Goal: Transaction & Acquisition: Purchase product/service

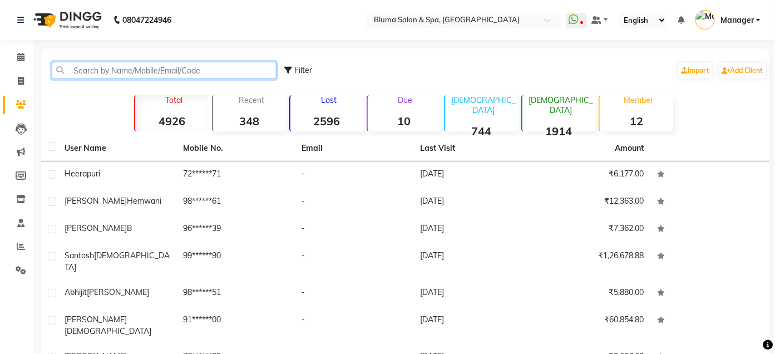
click at [211, 73] on input "text" at bounding box center [164, 70] width 225 height 17
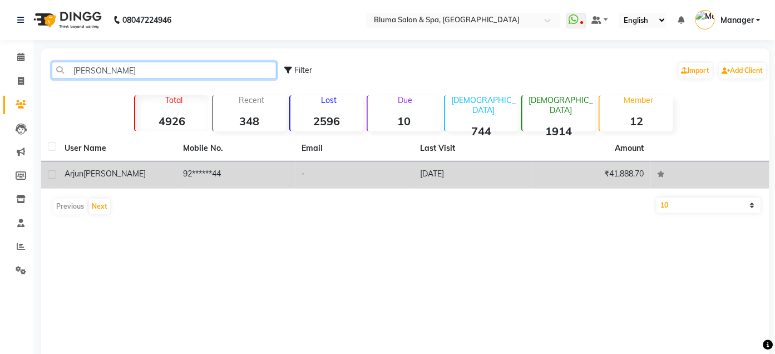
type input "[PERSON_NAME]"
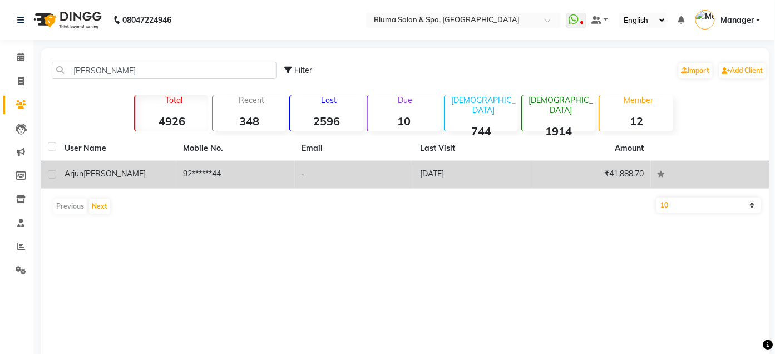
click at [197, 170] on td "92******44" at bounding box center [235, 174] width 118 height 27
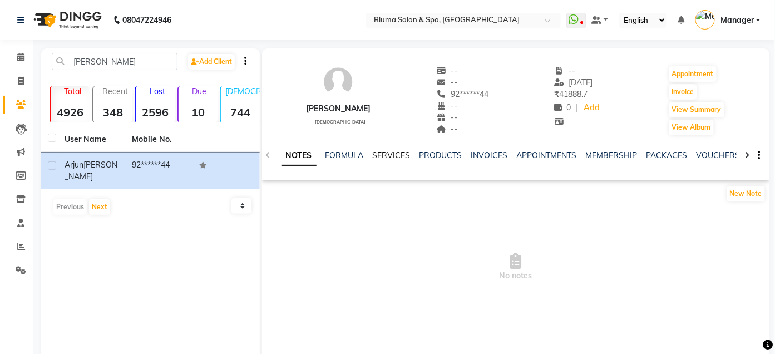
click at [392, 154] on link "SERVICES" at bounding box center [392, 155] width 38 height 10
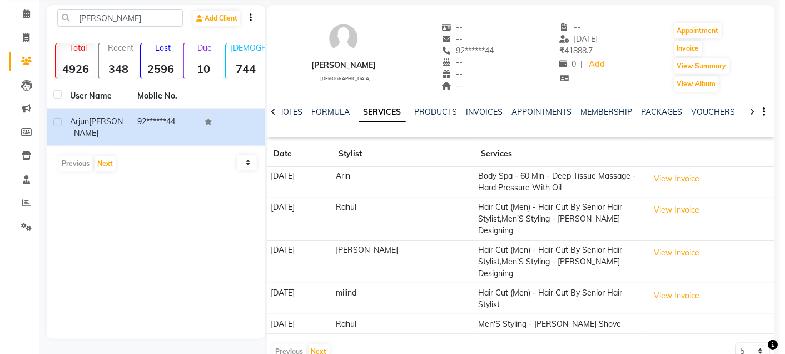
scroll to position [44, 0]
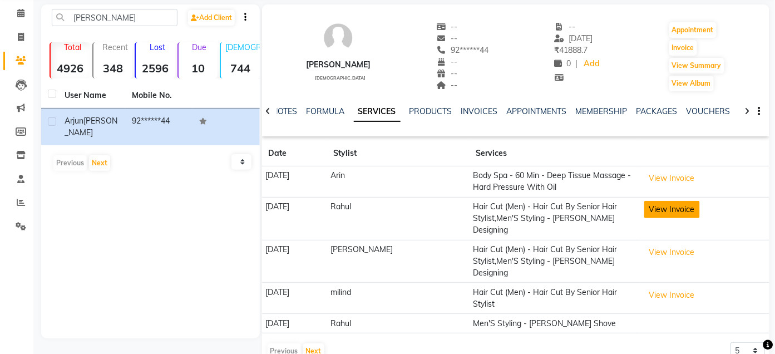
click at [654, 211] on button "View Invoice" at bounding box center [672, 209] width 56 height 17
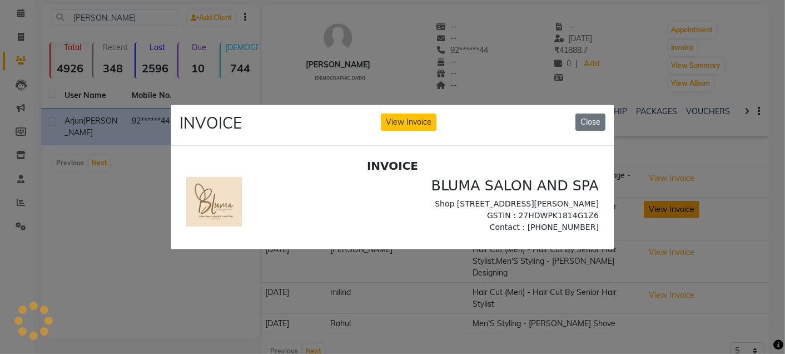
scroll to position [0, 0]
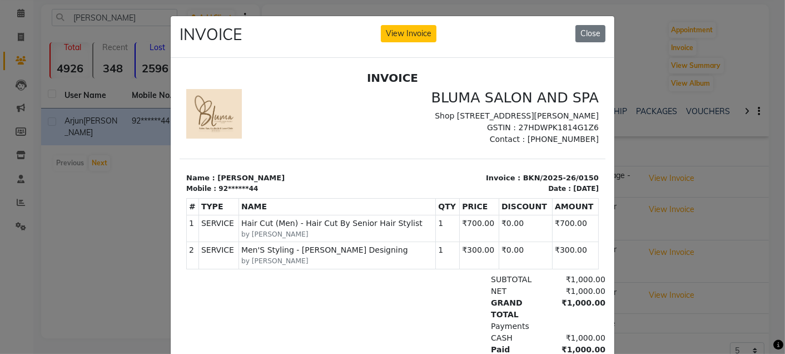
click at [771, 181] on ngb-modal-window "INVOICE View Invoice Close" at bounding box center [392, 177] width 785 height 354
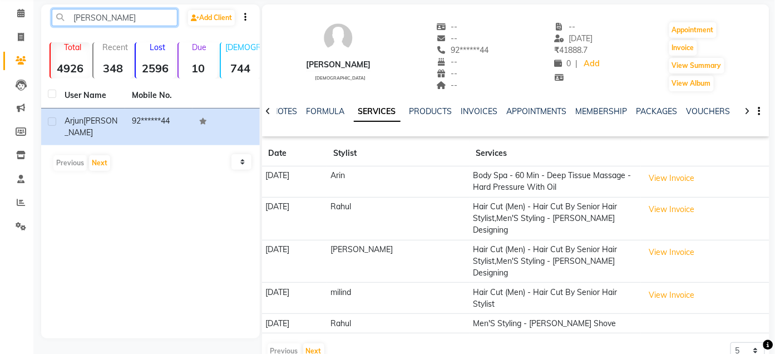
drag, startPoint x: 71, startPoint y: 16, endPoint x: 200, endPoint y: 27, distance: 130.1
click at [200, 27] on div "arjun r Add Client" at bounding box center [150, 22] width 214 height 26
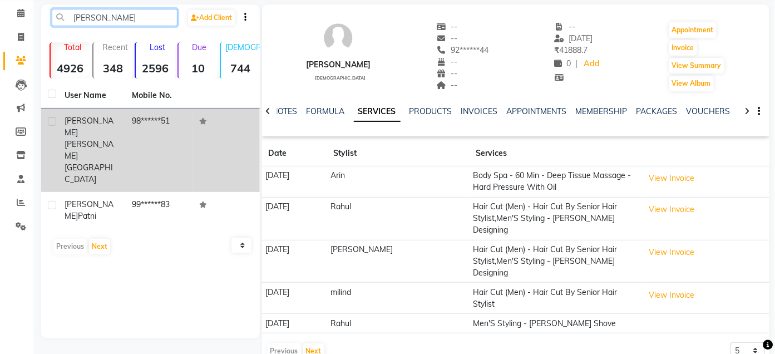
type input "[PERSON_NAME]"
click at [188, 135] on td "98******51" at bounding box center [158, 149] width 67 height 83
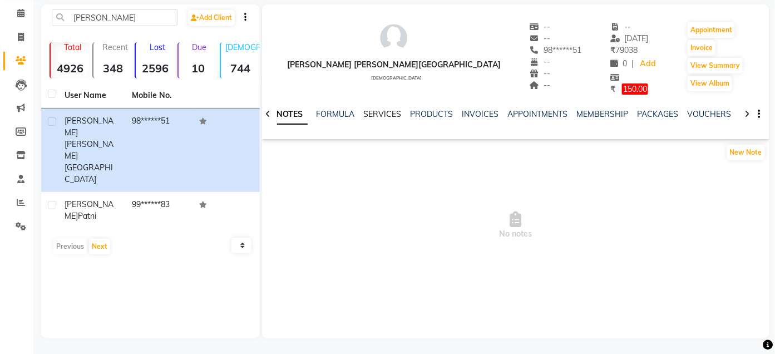
click at [375, 110] on link "SERVICES" at bounding box center [383, 114] width 38 height 10
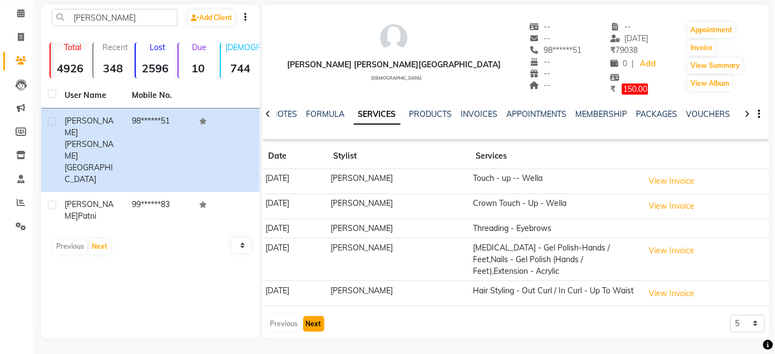
click at [305, 328] on button "Next" at bounding box center [313, 324] width 21 height 16
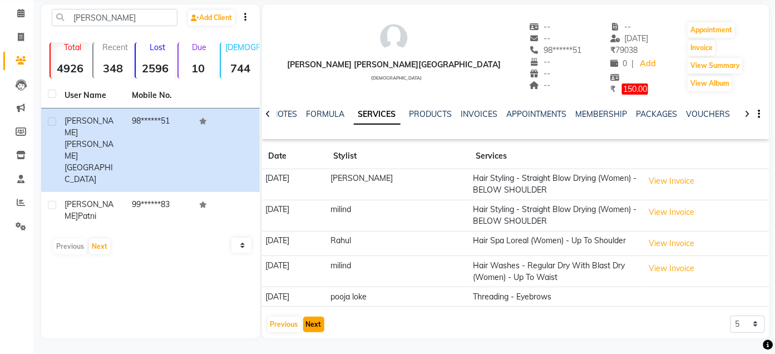
click at [315, 323] on button "Next" at bounding box center [313, 324] width 21 height 16
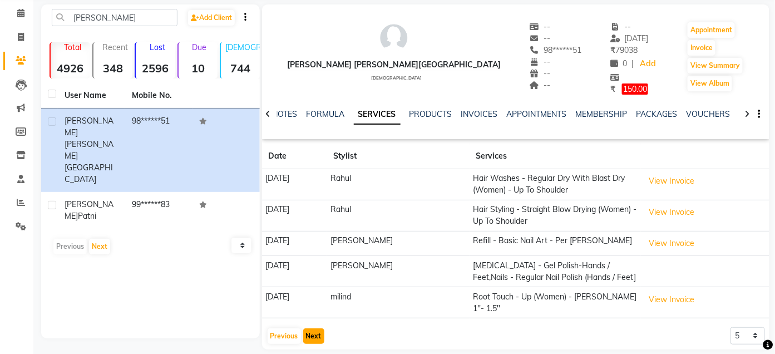
click at [308, 330] on button "Next" at bounding box center [313, 336] width 21 height 16
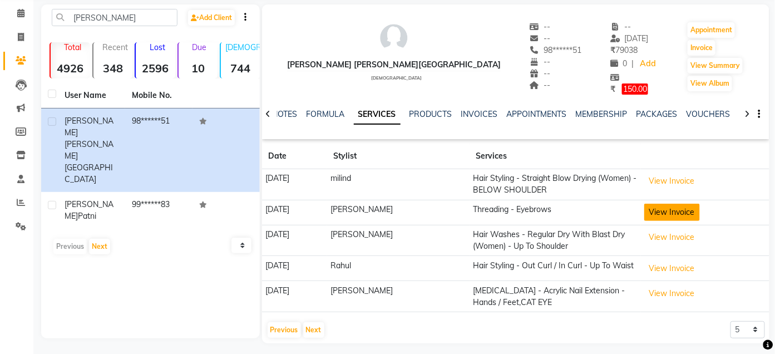
click at [680, 210] on button "View Invoice" at bounding box center [672, 212] width 56 height 17
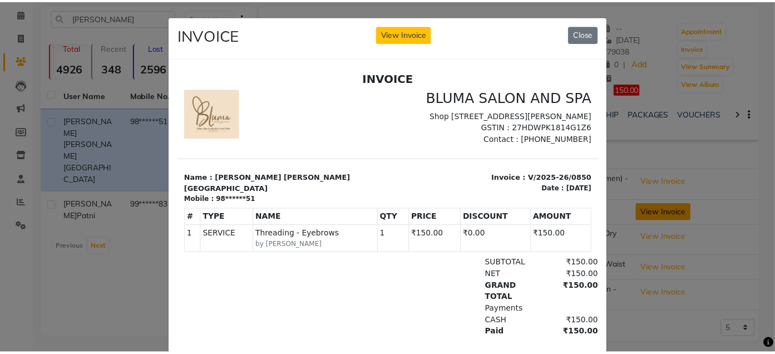
scroll to position [46, 0]
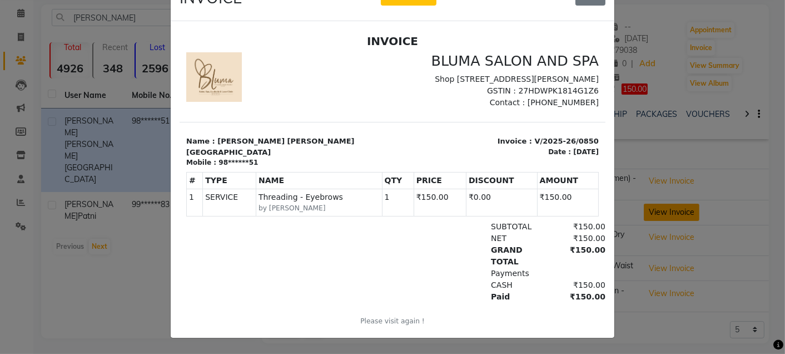
click at [680, 210] on ngb-modal-window "INVOICE View Invoice Close" at bounding box center [392, 177] width 785 height 354
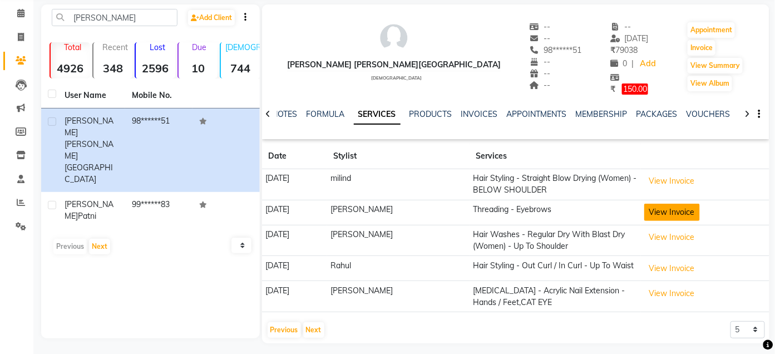
click button "View Invoice" at bounding box center [672, 212] width 56 height 17
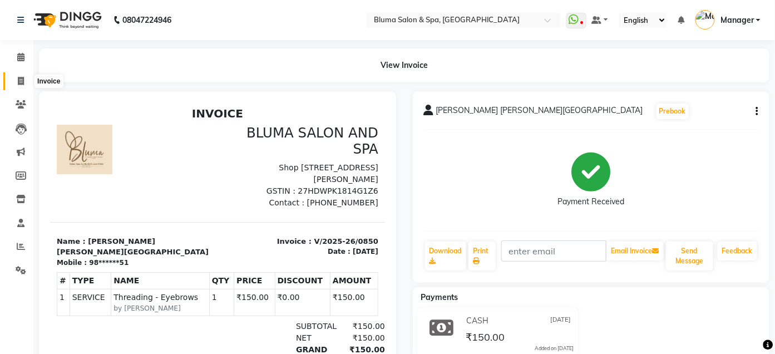
click at [20, 78] on icon at bounding box center [21, 81] width 6 height 8
select select "service"
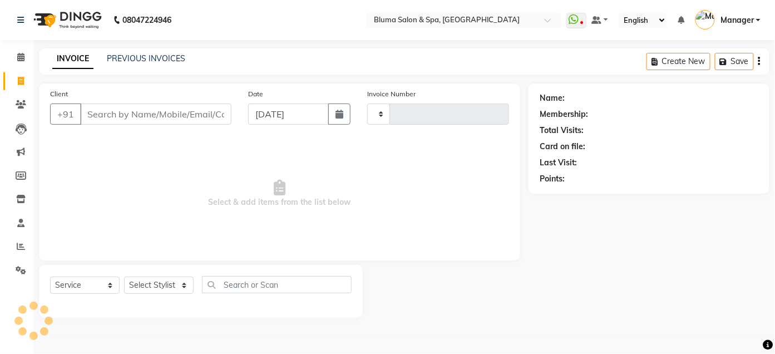
type input "0992"
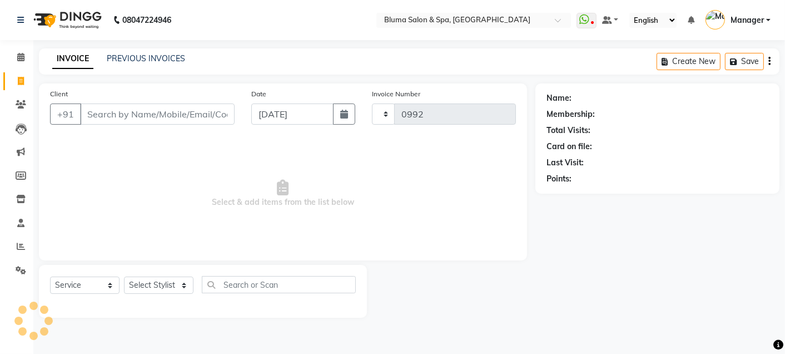
select select "3653"
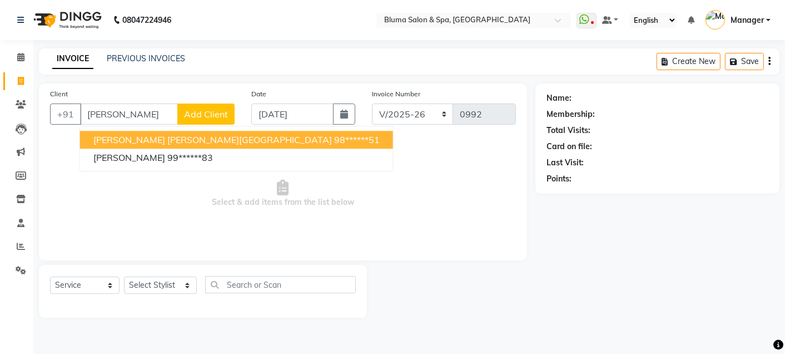
click at [155, 141] on span "[PERSON_NAME] [PERSON_NAME][GEOGRAPHIC_DATA]" at bounding box center [212, 139] width 239 height 11
type input "98******51"
select select "1: Object"
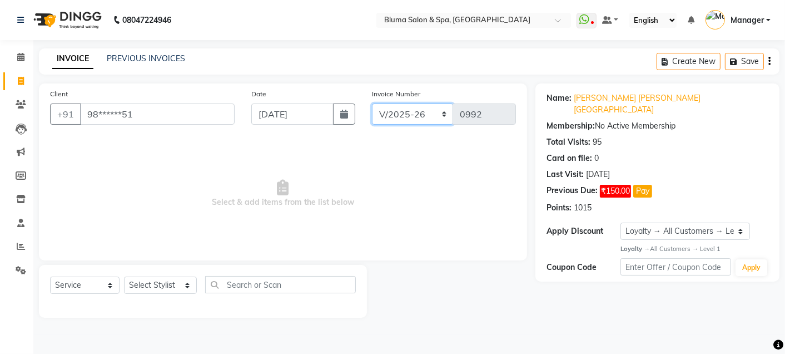
click at [410, 109] on select "ALN/2025-26 AL/2025-26 BKN/2025-26 BK/2025-26 V/2025 V/2025-26" at bounding box center [413, 113] width 82 height 21
select select "7730"
click at [372, 103] on select "ALN/2025-26 AL/2025-26 BKN/2025-26 BK/2025-26 V/2025 V/2025-26" at bounding box center [413, 113] width 82 height 21
type input "0265"
click at [173, 289] on select "Select Stylist Admin Ajay [PERSON_NAME] [PERSON_NAME] [PERSON_NAME] [PERSON_NAM…" at bounding box center [160, 284] width 73 height 17
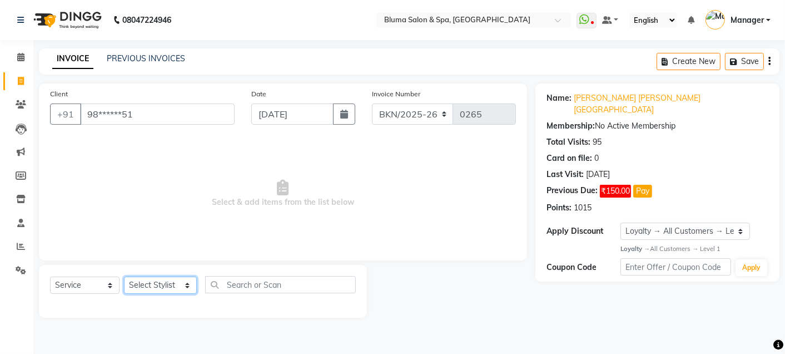
select select "85199"
click at [124, 277] on select "Select Stylist Admin Ajay [PERSON_NAME] [PERSON_NAME] [PERSON_NAME] [PERSON_NAM…" at bounding box center [160, 284] width 73 height 17
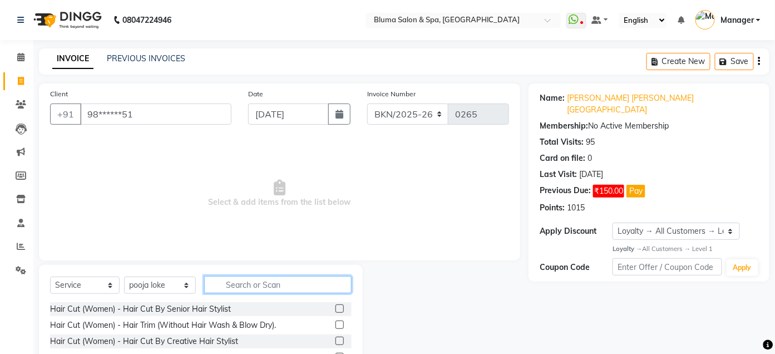
click at [286, 288] on input "text" at bounding box center [277, 284] width 147 height 17
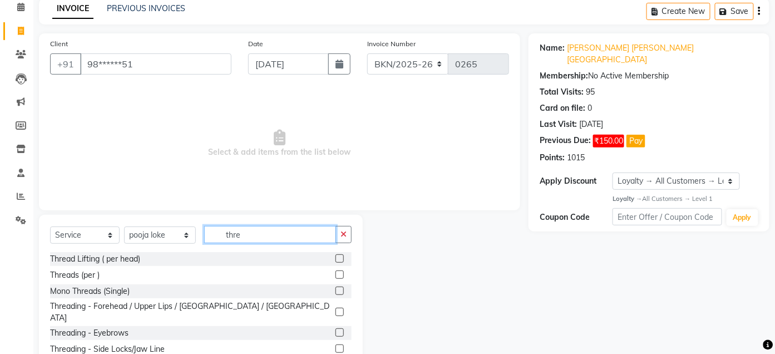
scroll to position [91, 0]
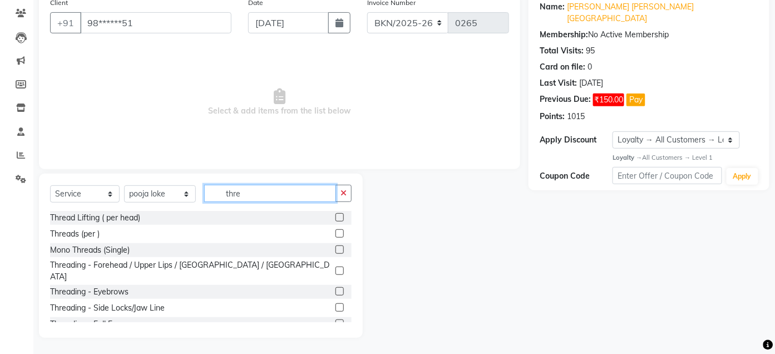
type input "thre"
click at [335, 287] on label at bounding box center [339, 291] width 8 height 8
click at [335, 288] on input "checkbox" at bounding box center [338, 291] width 7 height 7
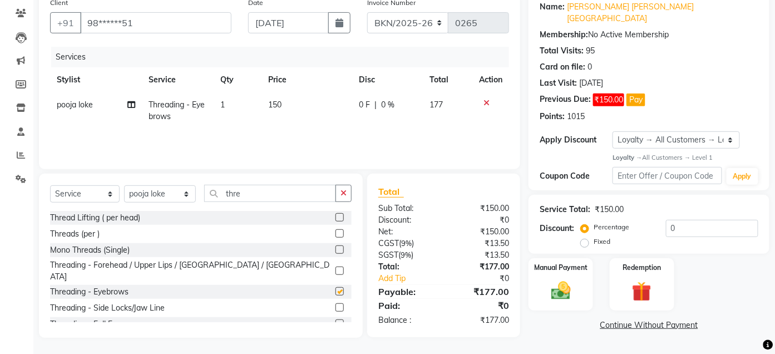
checkbox input "false"
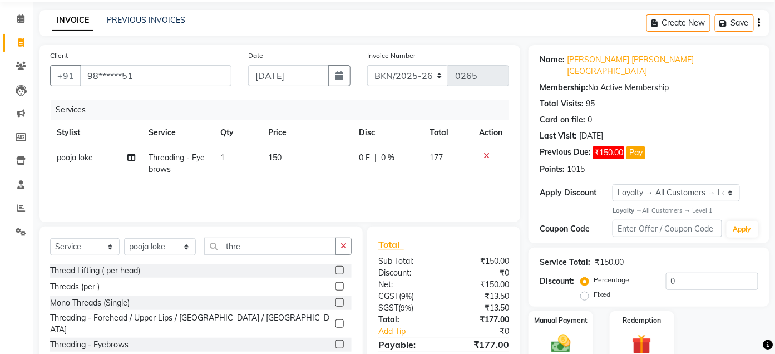
scroll to position [0, 0]
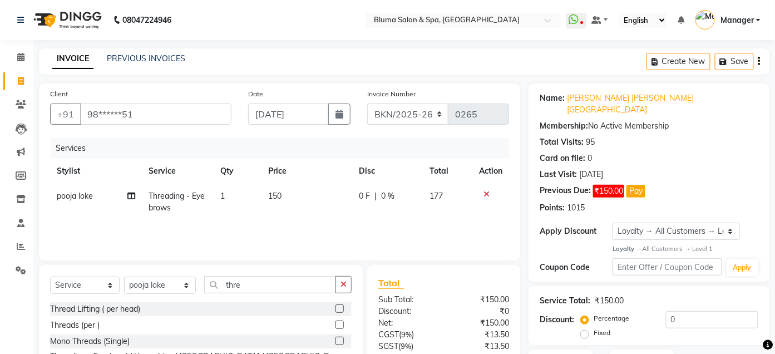
click at [758, 61] on icon "button" at bounding box center [759, 61] width 2 height 1
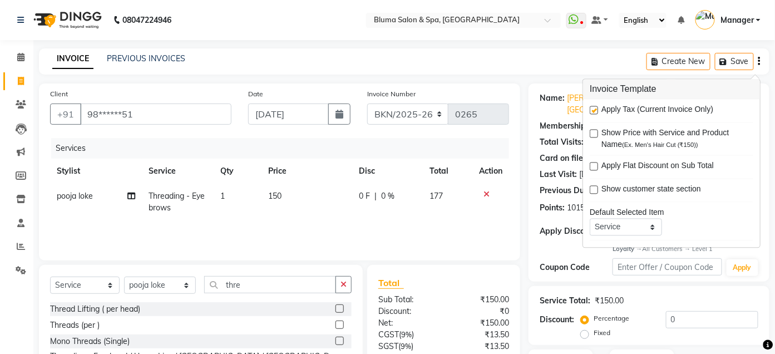
click at [595, 108] on label at bounding box center [594, 110] width 8 height 8
click at [595, 108] on input "checkbox" at bounding box center [593, 110] width 7 height 7
checkbox input "false"
click at [524, 138] on div "Client +91 98******51 Date [DATE] Invoice Number ALN/2025-26 AL/2025-26 BKN/202…" at bounding box center [280, 255] width 498 height 345
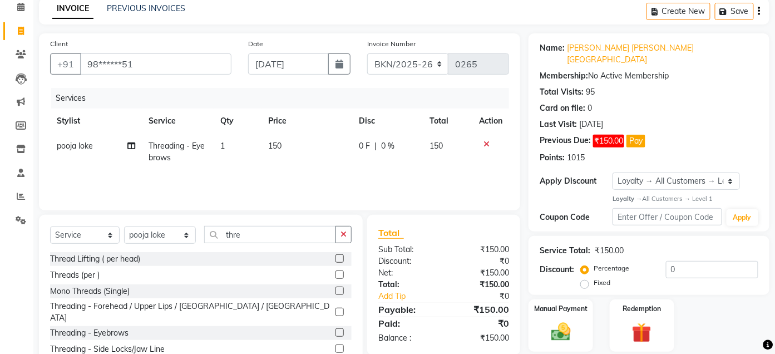
scroll to position [91, 0]
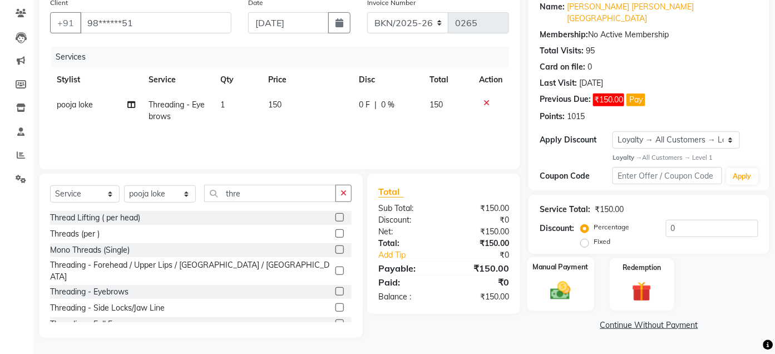
click at [558, 261] on div "Manual Payment" at bounding box center [560, 284] width 67 height 54
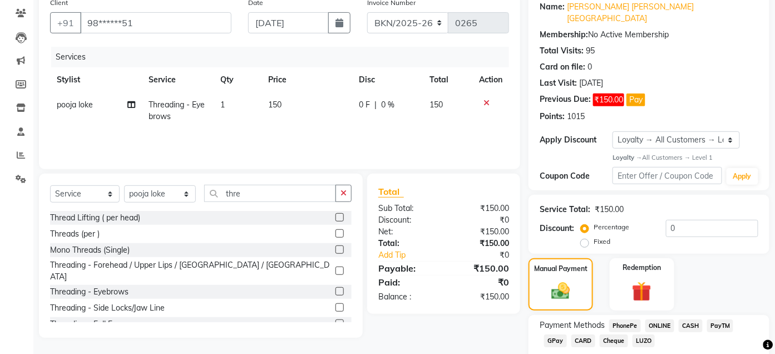
click at [697, 319] on span "CASH" at bounding box center [691, 325] width 24 height 13
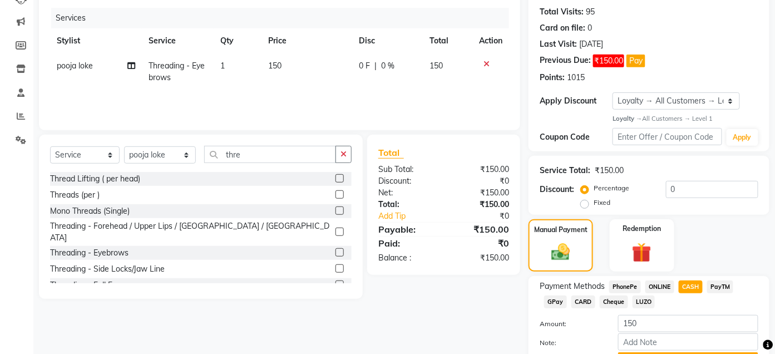
scroll to position [179, 0]
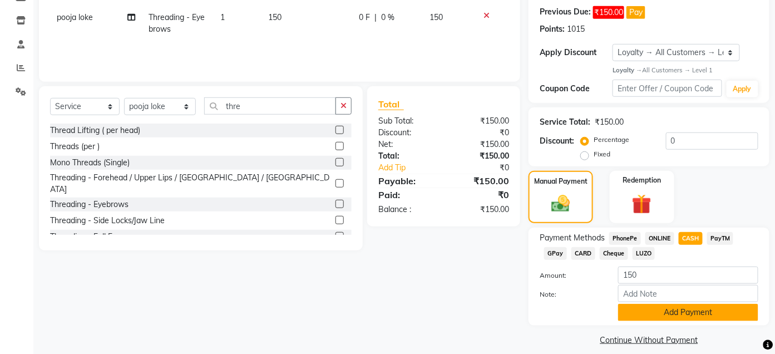
click at [690, 304] on button "Add Payment" at bounding box center [688, 312] width 140 height 17
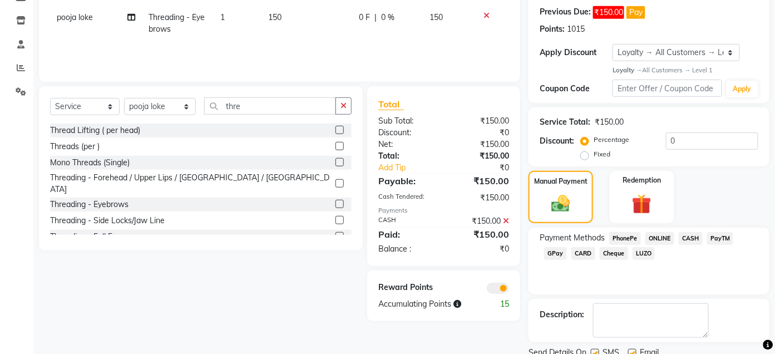
scroll to position [209, 0]
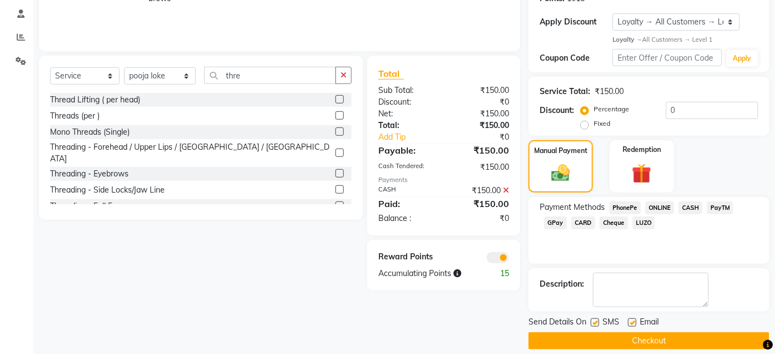
click at [595, 318] on label at bounding box center [595, 322] width 8 height 8
click at [595, 319] on input "checkbox" at bounding box center [594, 322] width 7 height 7
checkbox input "false"
click at [631, 318] on label at bounding box center [632, 322] width 8 height 8
click at [631, 319] on input "checkbox" at bounding box center [631, 322] width 7 height 7
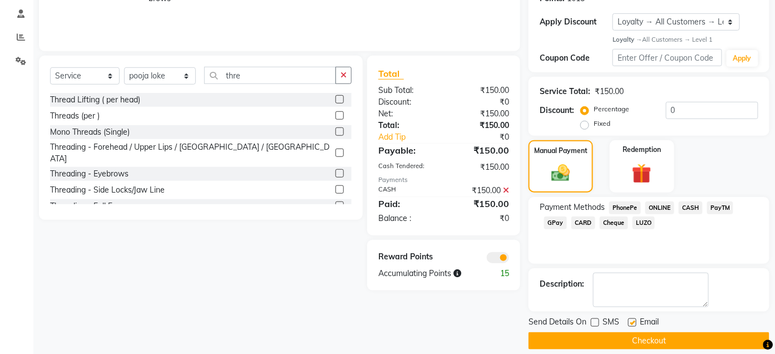
checkbox input "false"
click at [635, 332] on button "Checkout" at bounding box center [648, 340] width 241 height 17
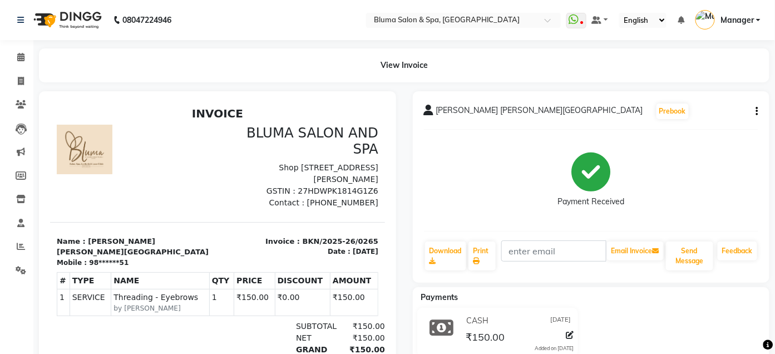
click at [608, 309] on div "CASH [DATE] ₹150.00 Added on [DATE]" at bounding box center [591, 334] width 374 height 53
